Goal: Navigation & Orientation: Find specific page/section

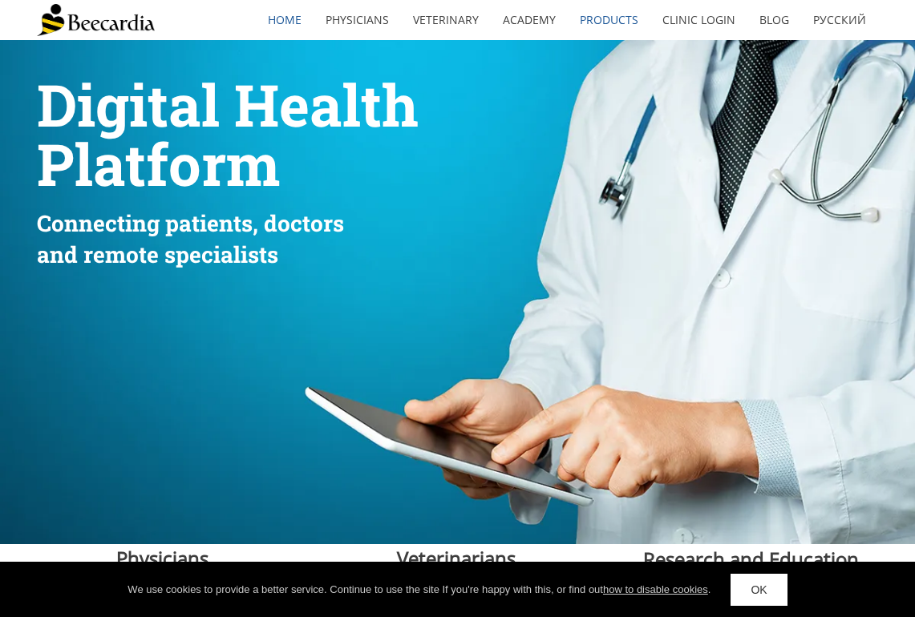
click at [624, 15] on link "Products" at bounding box center [609, 20] width 83 height 37
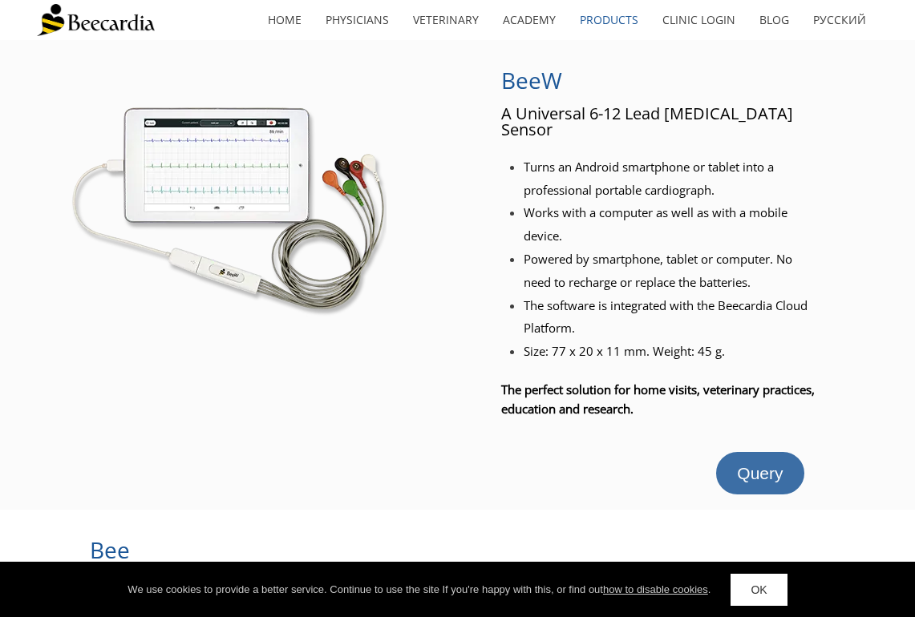
click at [758, 464] on span "Query" at bounding box center [760, 473] width 46 height 18
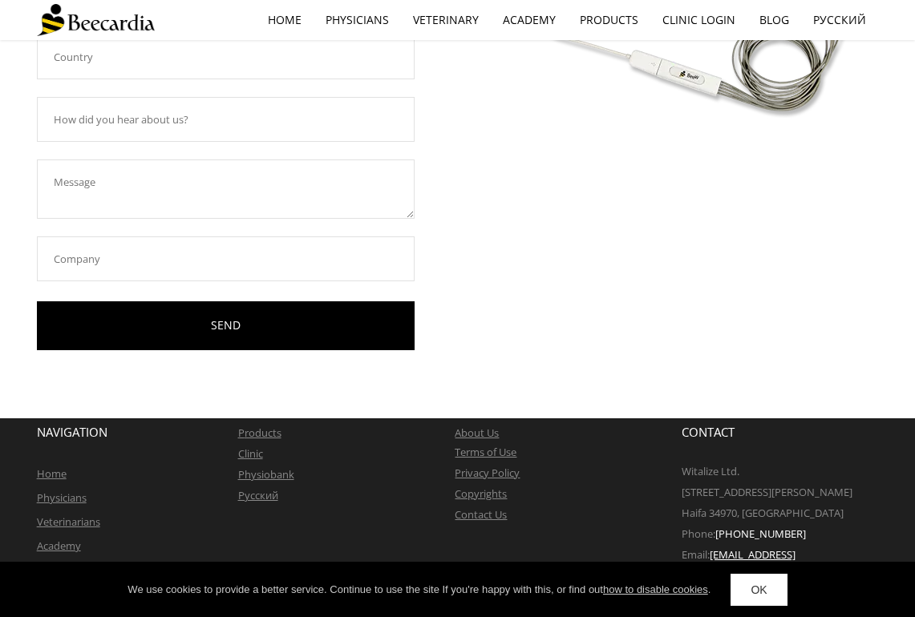
scroll to position [338, 0]
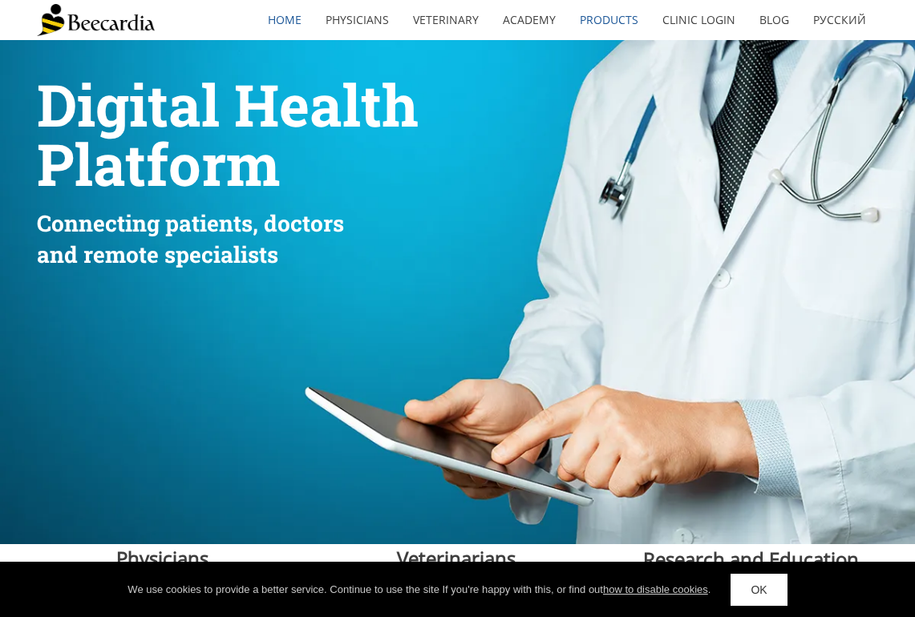
click at [605, 17] on link "Products" at bounding box center [609, 20] width 83 height 37
